Goal: Task Accomplishment & Management: Manage account settings

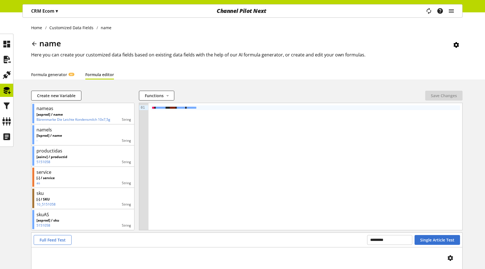
scroll to position [58, 0]
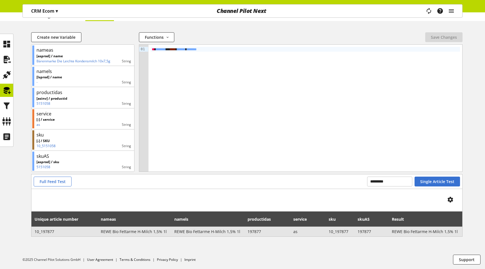
click at [147, 231] on span "REWE Bio Fettarme H-Milch 1,5% 1l" at bounding box center [134, 232] width 67 height 6
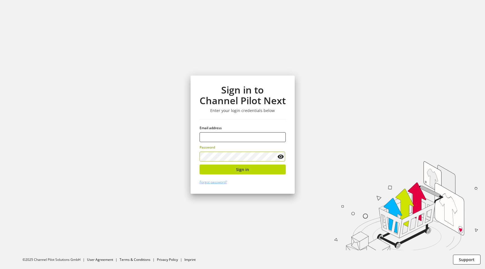
type input "**********"
click at [245, 170] on span "Sign in" at bounding box center [242, 169] width 13 height 6
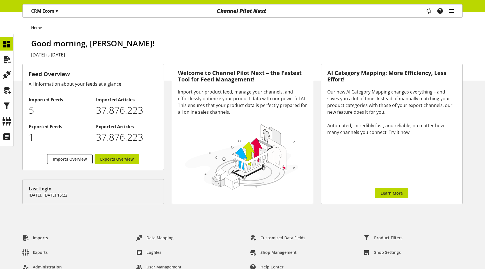
click at [450, 12] on icon "main navigation" at bounding box center [451, 11] width 7 height 10
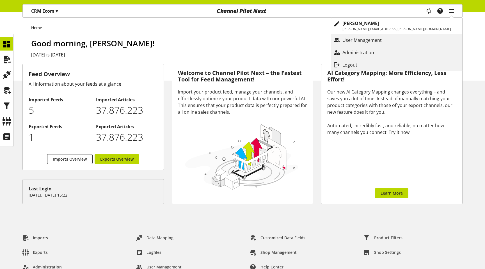
click at [385, 52] on p "Administration" at bounding box center [364, 52] width 43 height 7
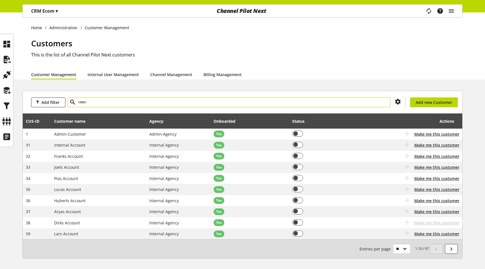
click at [263, 105] on input "text" at bounding box center [229, 102] width 323 height 10
type input "*****"
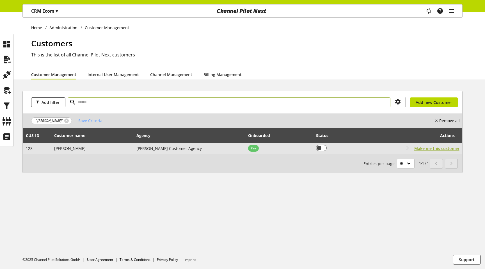
click at [428, 151] on span "Make me this customer" at bounding box center [436, 148] width 45 height 6
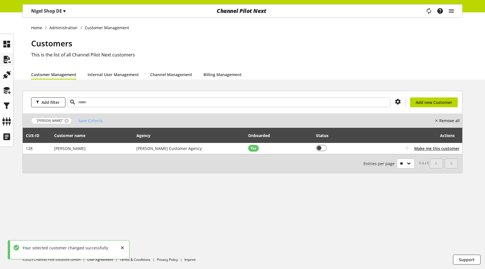
click at [2, 59] on icon at bounding box center [6, 59] width 9 height 11
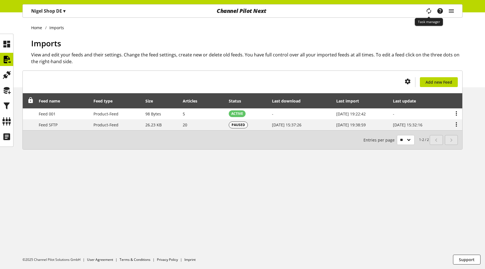
click at [427, 13] on icon "main navigation" at bounding box center [429, 11] width 12 height 12
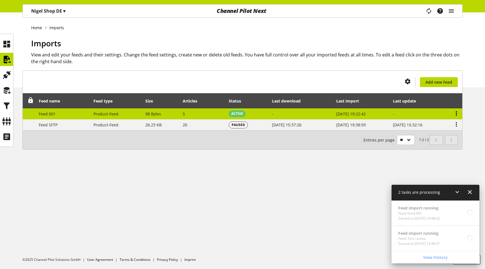
click at [458, 112] on icon at bounding box center [456, 113] width 7 height 10
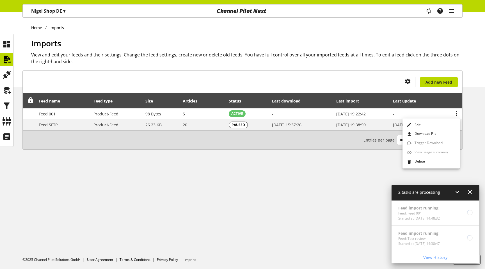
click at [475, 126] on div "You don't have permission to create an import feed. Add new Feed Feed name Feed…" at bounding box center [242, 116] width 485 height 93
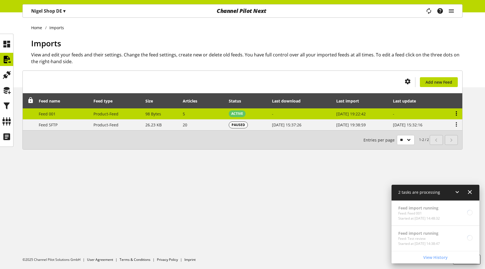
click at [457, 117] on icon at bounding box center [456, 113] width 7 height 10
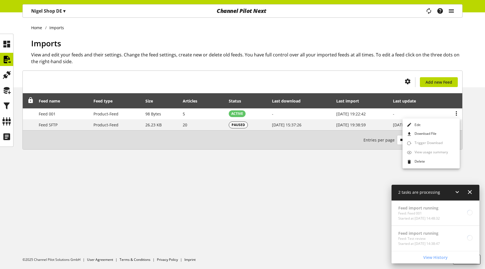
click at [451, 12] on icon "main navigation" at bounding box center [451, 11] width 7 height 10
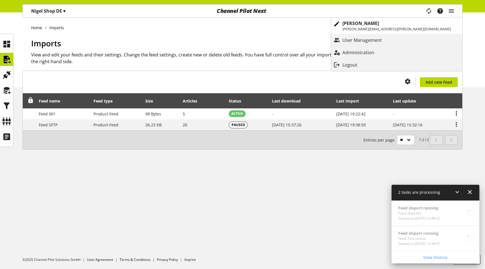
click at [455, 117] on icon at bounding box center [456, 113] width 7 height 10
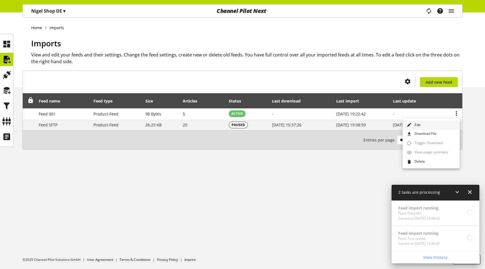
click at [445, 122] on link "Edit" at bounding box center [431, 124] width 57 height 9
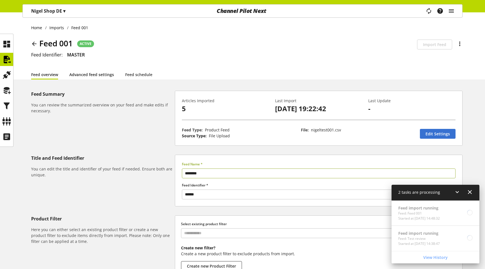
click at [90, 74] on link "Advanced feed settings" at bounding box center [91, 75] width 45 height 6
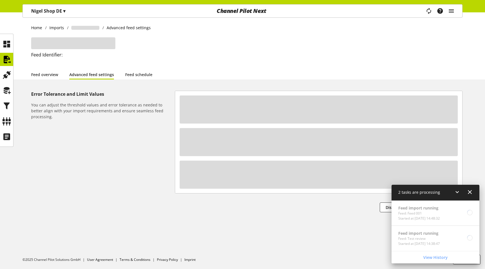
select select "********"
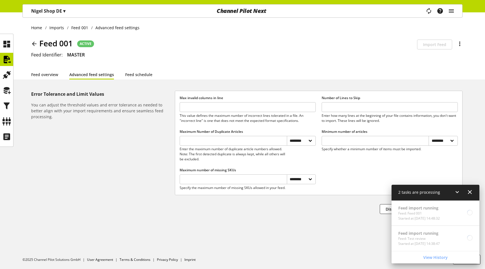
click at [458, 189] on icon at bounding box center [457, 192] width 7 height 10
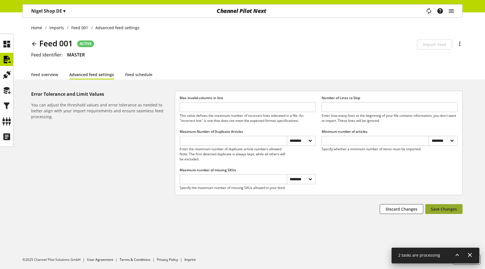
click at [454, 214] on button "Save Changes" at bounding box center [443, 209] width 37 height 10
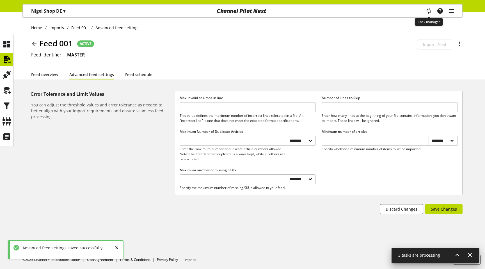
click at [428, 7] on span "main navigation" at bounding box center [429, 11] width 7 height 10
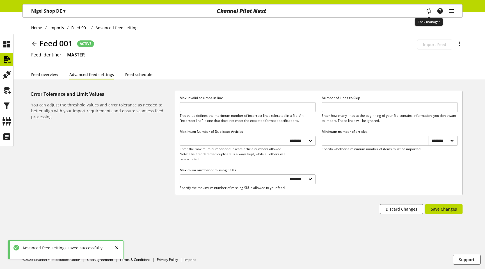
click at [431, 9] on icon "main navigation" at bounding box center [429, 10] width 8 height 11
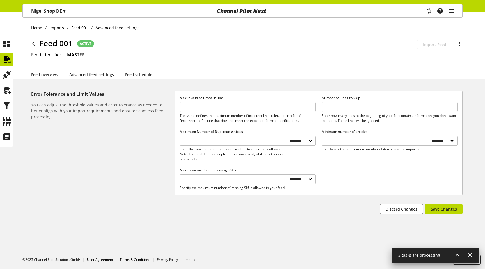
click at [455, 254] on icon at bounding box center [457, 255] width 7 height 10
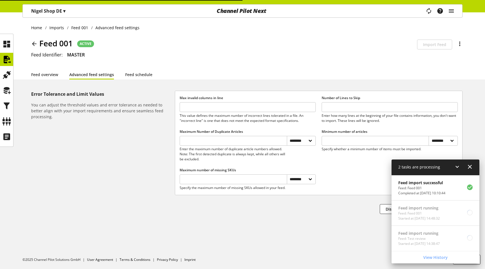
select select "********"
